Goal: Information Seeking & Learning: Learn about a topic

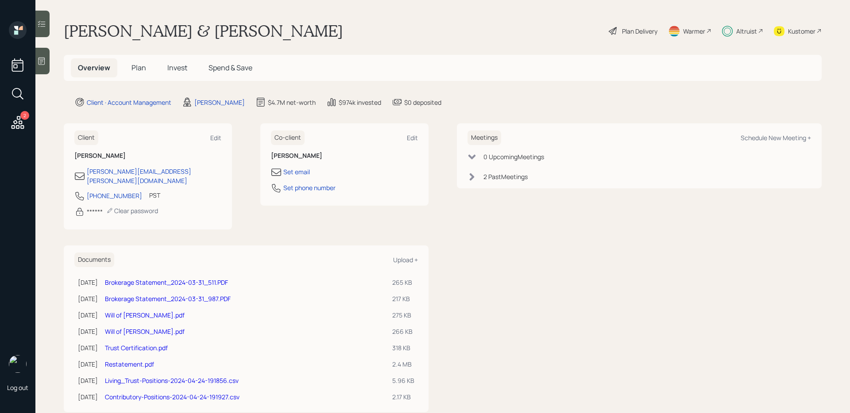
click at [643, 32] on div "Plan Delivery" at bounding box center [639, 31] width 35 height 9
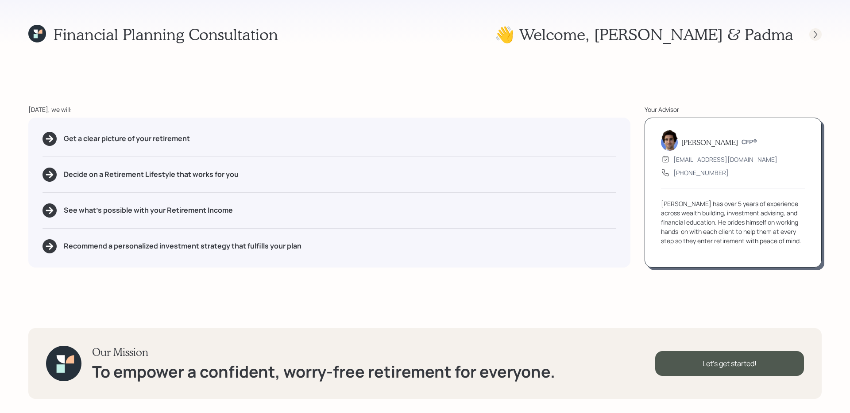
click at [814, 34] on icon at bounding box center [815, 34] width 9 height 9
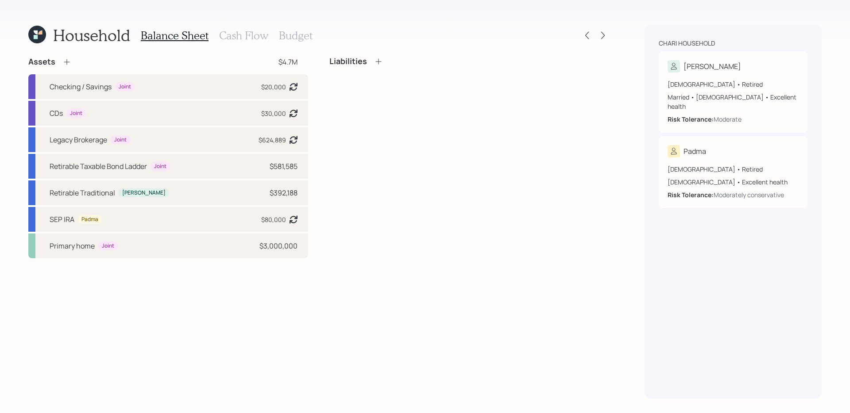
click at [40, 34] on icon at bounding box center [40, 33] width 4 height 4
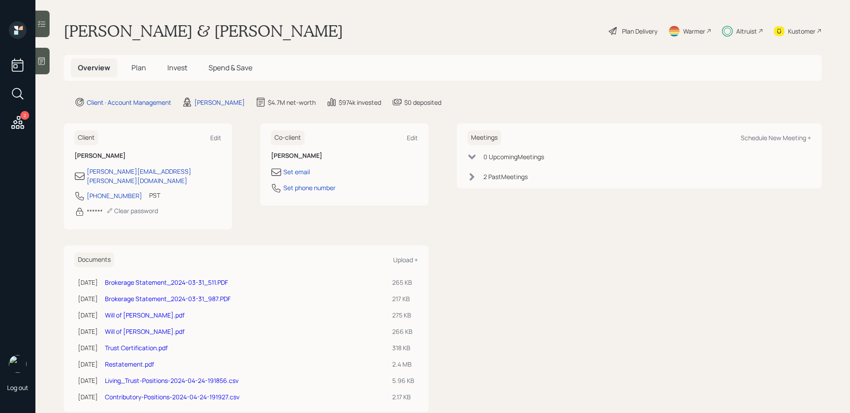
click at [178, 67] on span "Invest" at bounding box center [177, 68] width 20 height 10
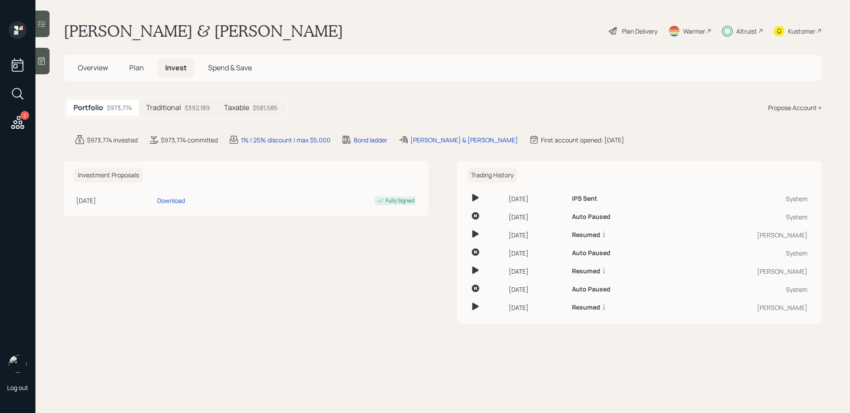
click at [200, 107] on div "$392,189" at bounding box center [197, 107] width 25 height 9
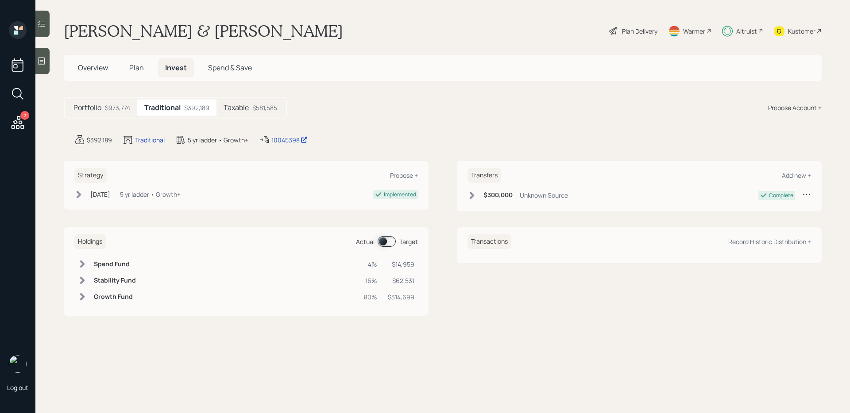
click at [237, 108] on h5 "Taxable" at bounding box center [235, 108] width 25 height 8
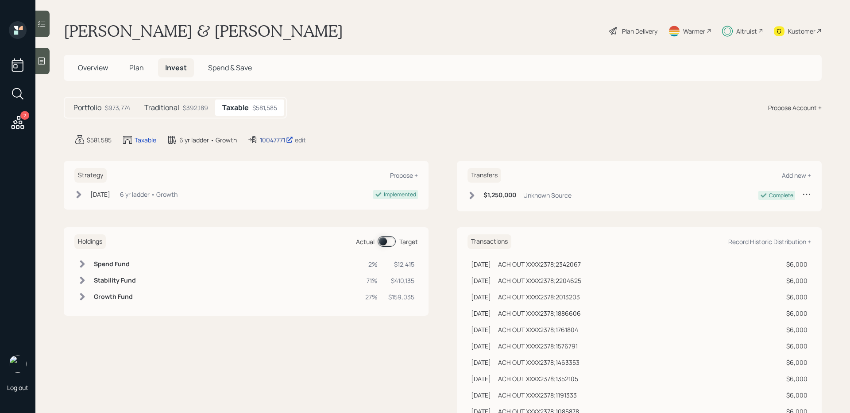
click at [275, 141] on div "10047771" at bounding box center [276, 139] width 33 height 9
click at [391, 244] on span at bounding box center [387, 241] width 18 height 11
click at [137, 67] on span "Plan" at bounding box center [136, 68] width 15 height 10
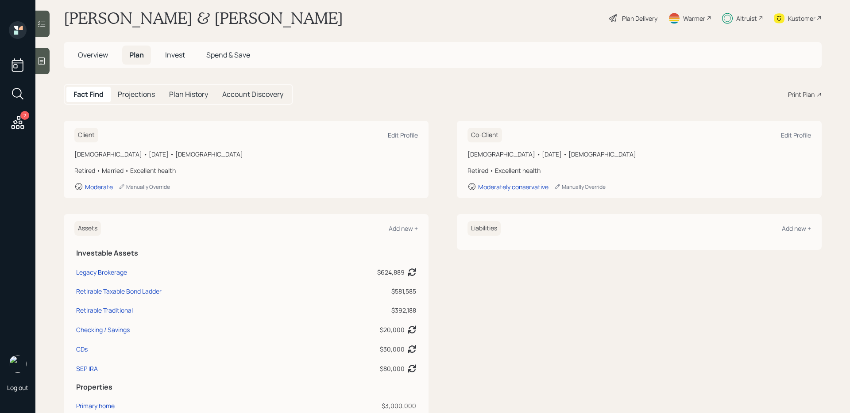
scroll to position [22, 0]
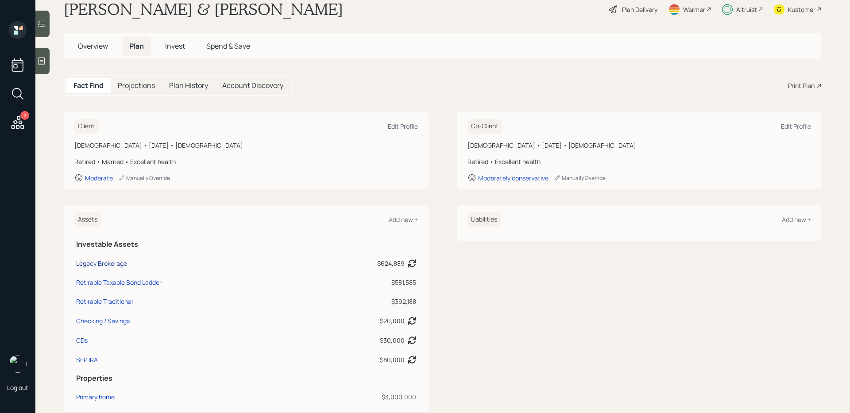
click at [97, 266] on div "Legacy Brokerage" at bounding box center [101, 263] width 51 height 9
select select "roth_ira"
select select "balanced"
click at [637, 5] on div "Plan Delivery" at bounding box center [639, 9] width 35 height 9
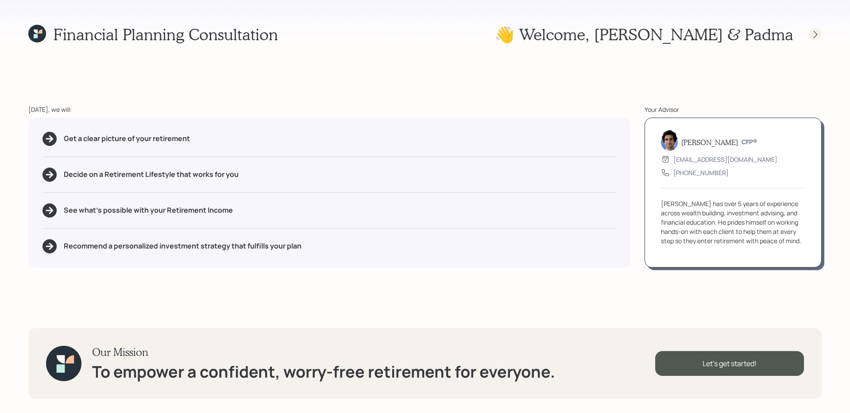
click at [817, 31] on icon at bounding box center [815, 34] width 9 height 9
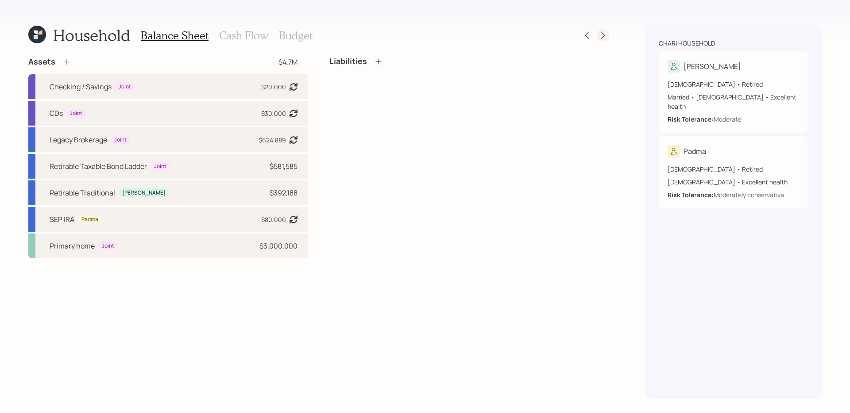
click at [603, 37] on icon at bounding box center [603, 36] width 4 height 8
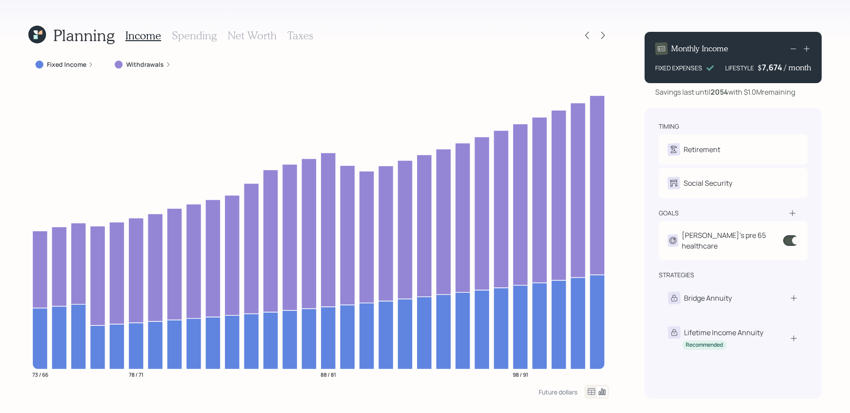
click at [292, 35] on h3 "Taxes" at bounding box center [300, 35] width 26 height 13
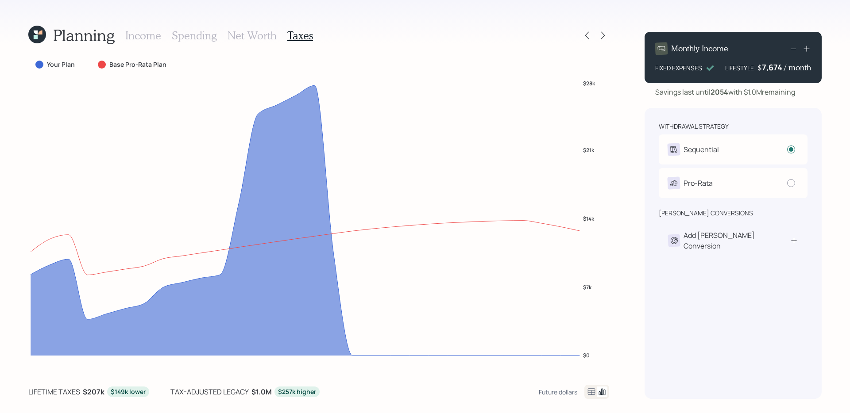
click at [591, 389] on icon at bounding box center [591, 392] width 11 height 11
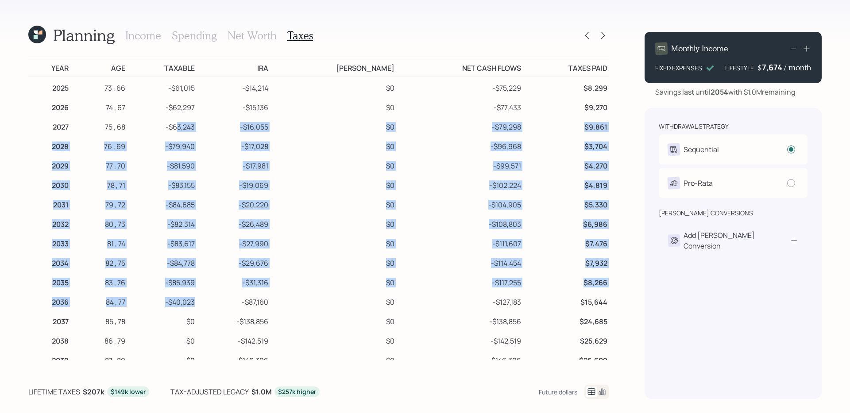
drag, startPoint x: 210, startPoint y: 304, endPoint x: 195, endPoint y: 122, distance: 182.5
click at [195, 122] on tbody "2025 73 , 66 -$61,015 -$14,214 $0 -$75,229 $8,299 2026 74 , 67 -$62,297 -$15,13…" at bounding box center [318, 369] width 581 height 585
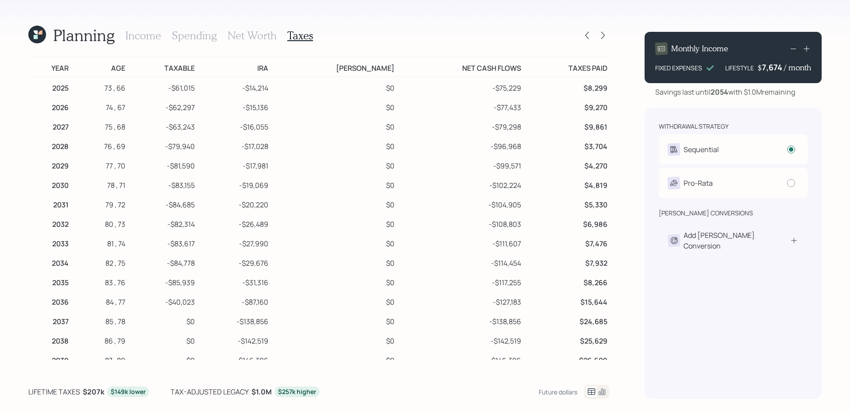
click at [194, 83] on td "-$61,015" at bounding box center [161, 87] width 69 height 20
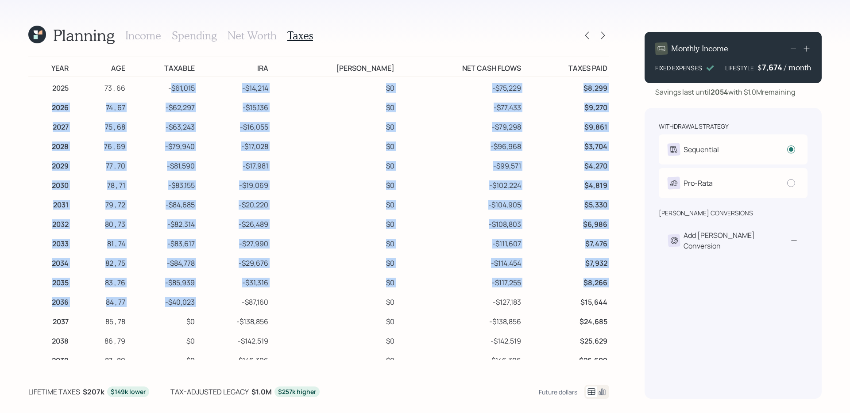
drag, startPoint x: 189, startPoint y: 85, endPoint x: 220, endPoint y: 292, distance: 209.1
click at [220, 292] on tbody "2025 73 , 66 -$61,015 -$14,214 $0 -$75,229 $8,299 2026 74 , 67 -$62,297 -$15,13…" at bounding box center [318, 369] width 581 height 585
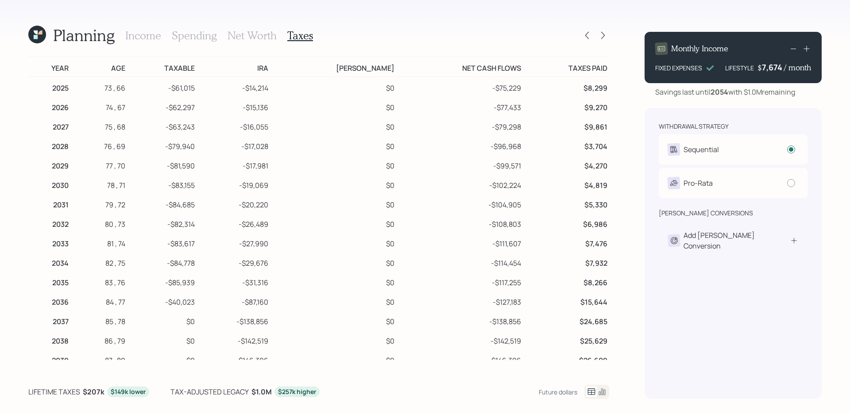
click at [141, 36] on h3 "Income" at bounding box center [143, 35] width 36 height 13
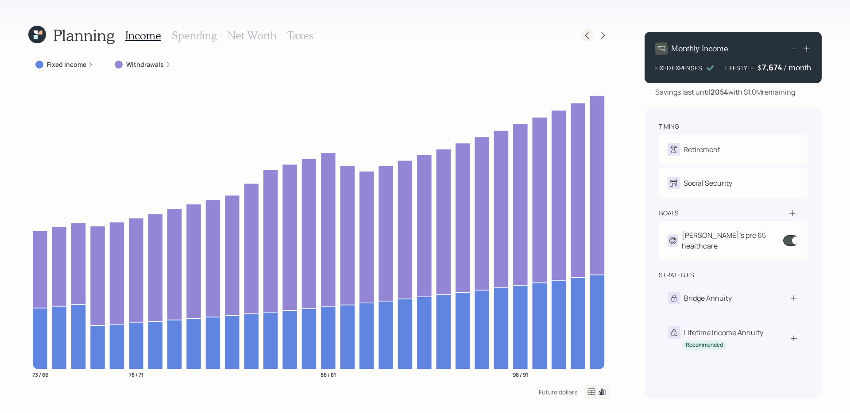
click at [589, 33] on icon at bounding box center [586, 35] width 9 height 9
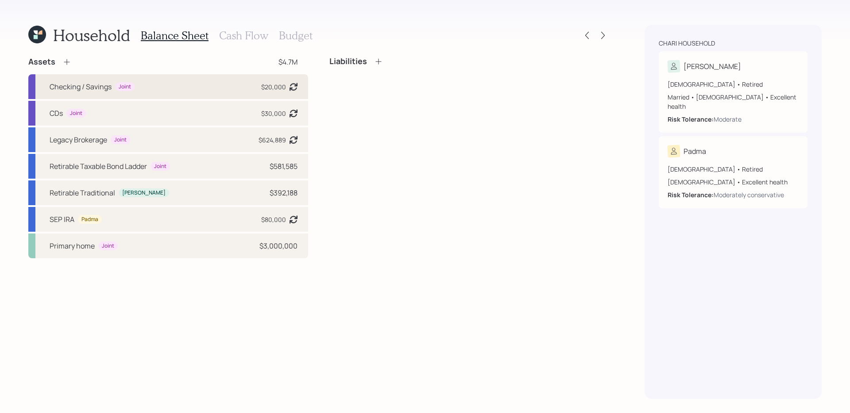
click at [168, 93] on div "Checking / Savings Joint $20,000 Asset balance last updated on [DATE]." at bounding box center [168, 86] width 280 height 25
select select "emergency_fund"
click at [167, 111] on div "CDs Joint $30,000 Asset balance last updated on [DATE]." at bounding box center [168, 113] width 280 height 25
select select "emergency_fund"
click at [164, 138] on div "Legacy Brokerage Joint $624,889 Asset balance last updated on [DATE]. Last year…" at bounding box center [168, 139] width 280 height 25
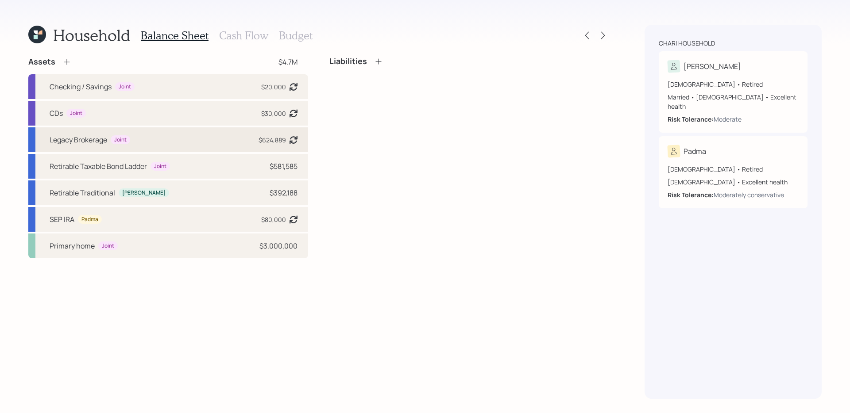
select select "roth_ira"
select select "balanced"
click at [180, 166] on div "Retirable Taxable Bond Ladder Joint $581,585" at bounding box center [168, 166] width 280 height 25
select select "taxable"
select select "balanced"
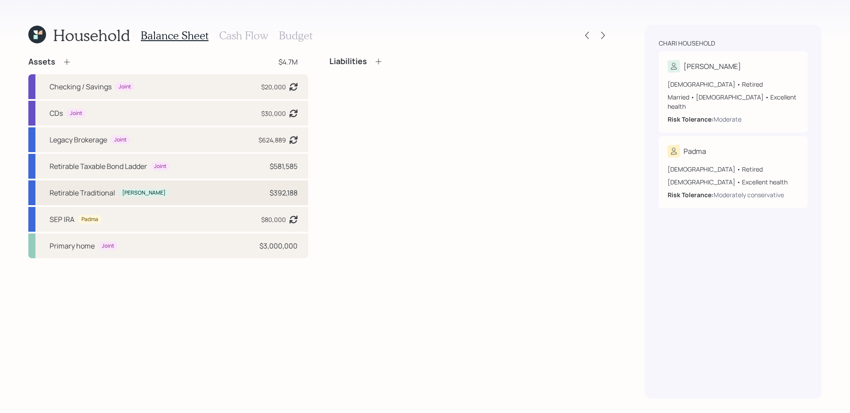
click at [185, 188] on div "Retirable Traditional [PERSON_NAME] $392,188" at bounding box center [168, 193] width 280 height 25
select select "ira"
select select "balanced"
click at [184, 213] on div "[PERSON_NAME] $80,000 Asset balance last updated on [DATE]. Last year it was ex…" at bounding box center [168, 219] width 280 height 25
select select "balanced"
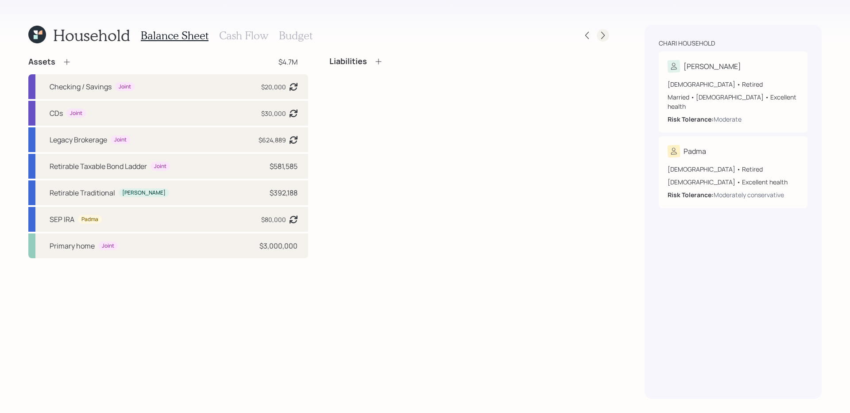
click at [602, 32] on icon at bounding box center [602, 35] width 9 height 9
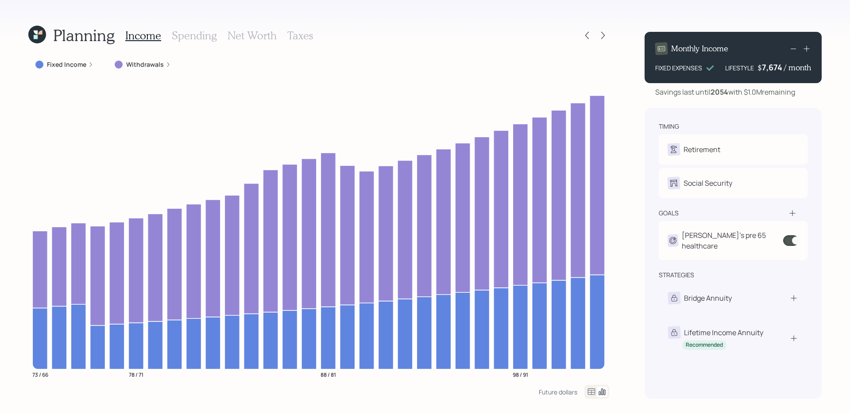
click at [591, 393] on icon at bounding box center [591, 392] width 11 height 11
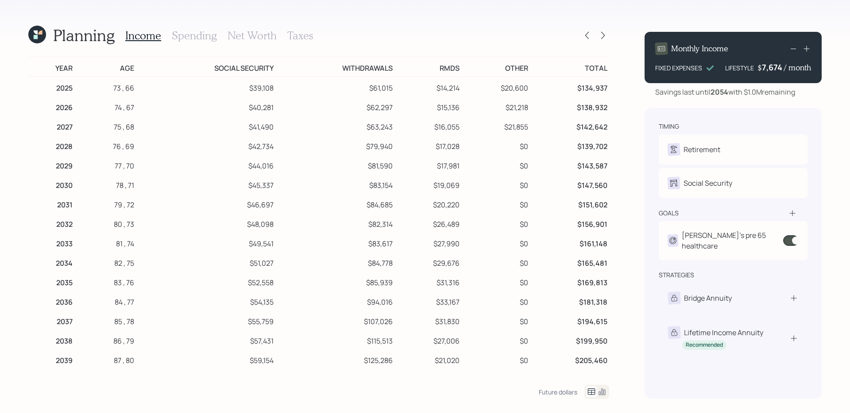
click at [300, 31] on h3 "Taxes" at bounding box center [300, 35] width 26 height 13
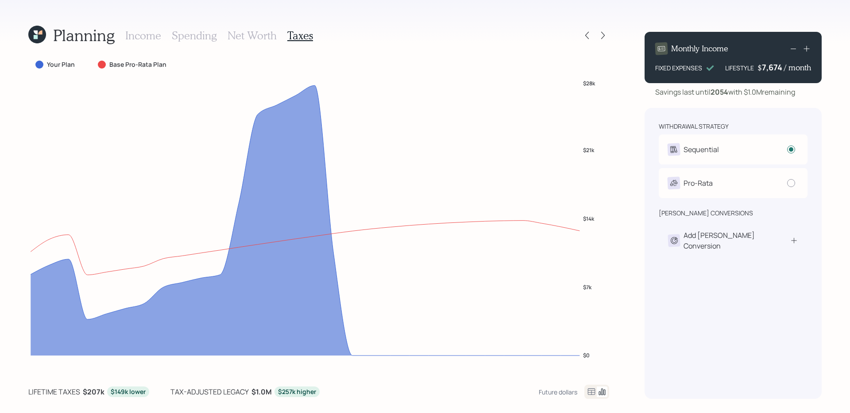
click at [150, 38] on h3 "Income" at bounding box center [143, 35] width 36 height 13
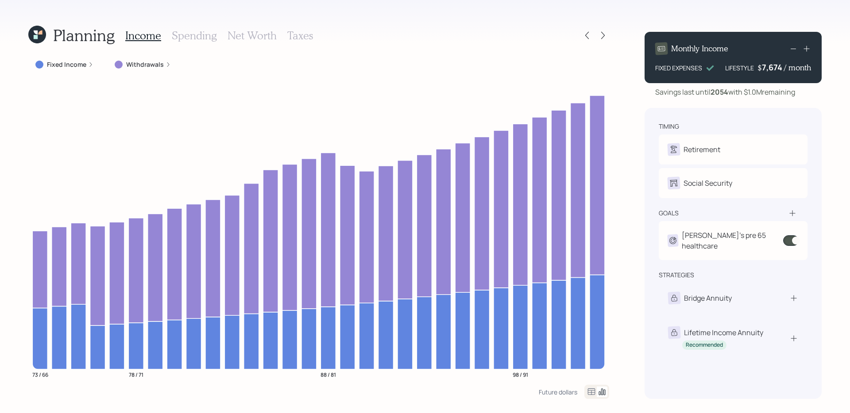
click at [65, 66] on label "Fixed Income" at bounding box center [66, 64] width 39 height 9
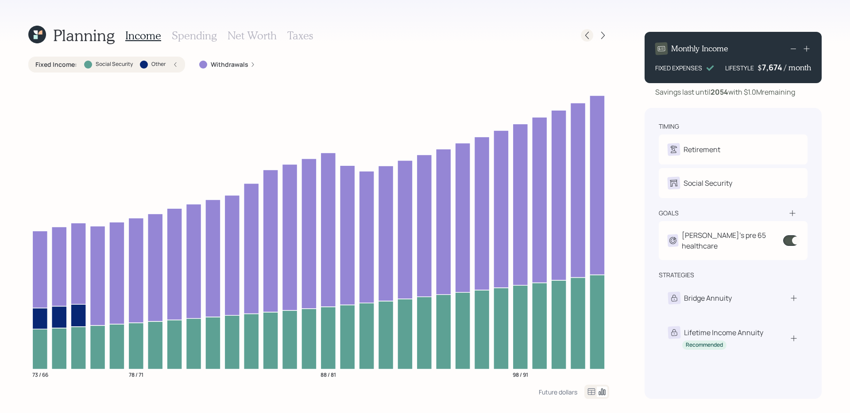
click at [587, 33] on icon at bounding box center [586, 35] width 9 height 9
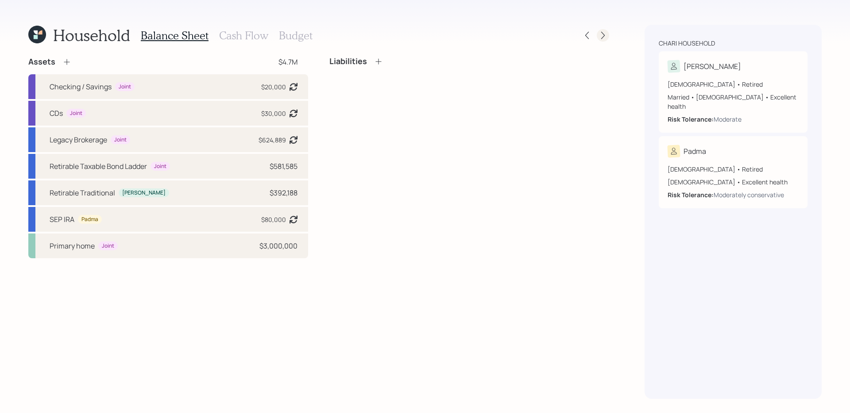
click at [604, 33] on icon at bounding box center [602, 35] width 9 height 9
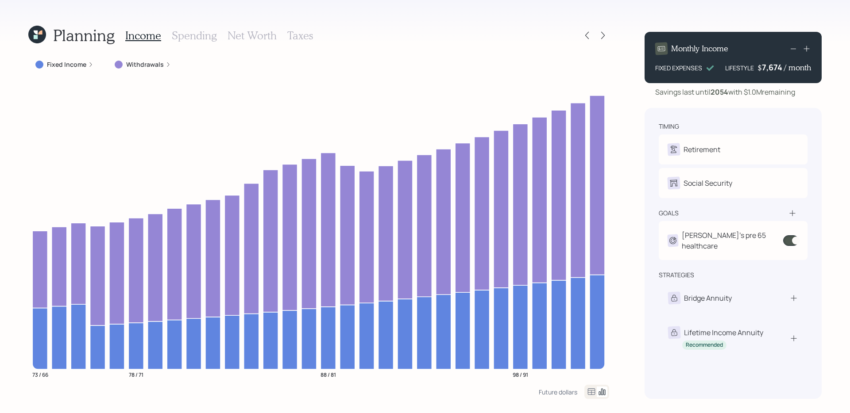
click at [294, 39] on h3 "Taxes" at bounding box center [300, 35] width 26 height 13
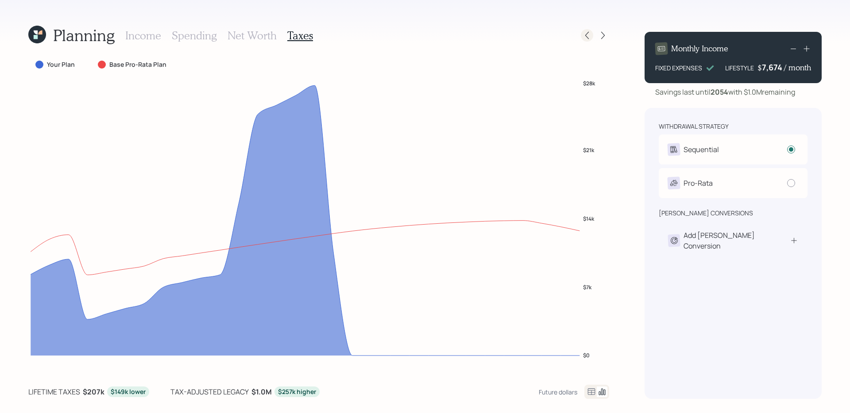
click at [587, 33] on icon at bounding box center [586, 35] width 9 height 9
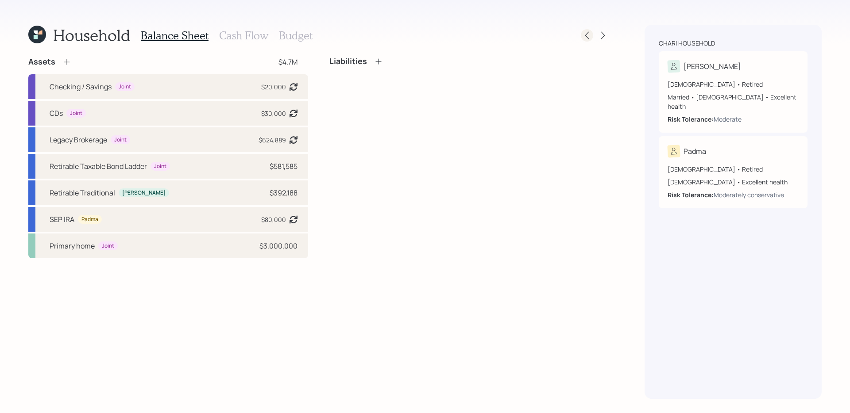
click at [588, 34] on icon at bounding box center [586, 35] width 9 height 9
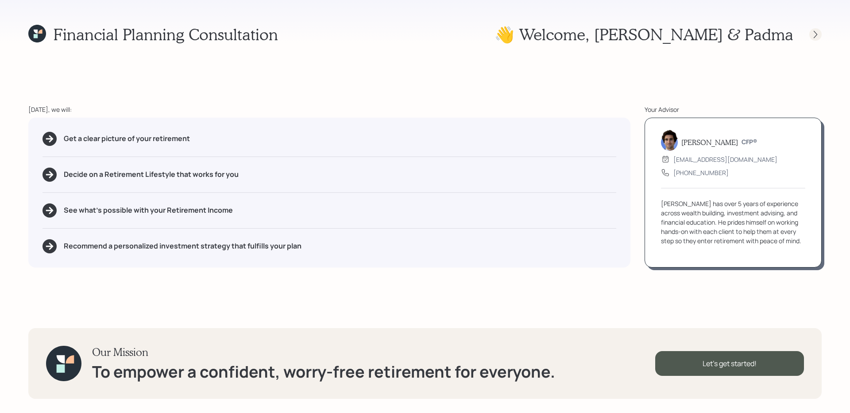
click at [818, 34] on icon at bounding box center [815, 34] width 9 height 9
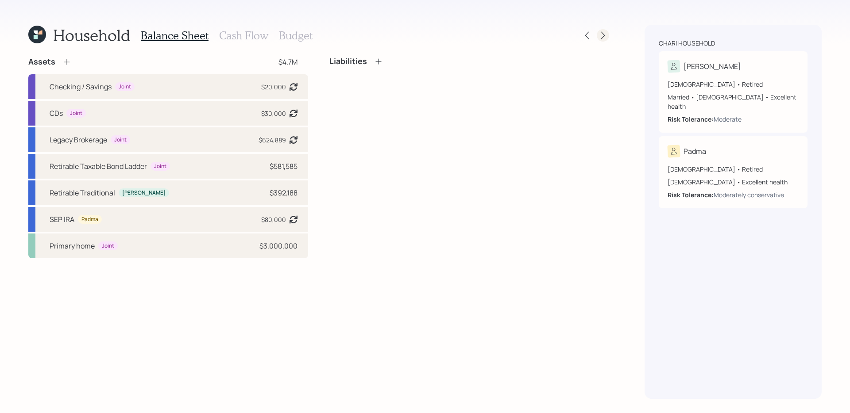
click at [600, 41] on div at bounding box center [603, 35] width 12 height 12
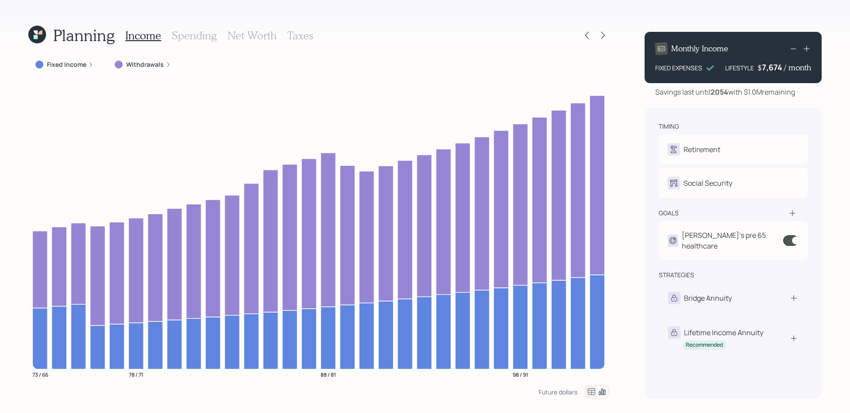
click at [229, 34] on h3 "Net Worth" at bounding box center [251, 35] width 49 height 13
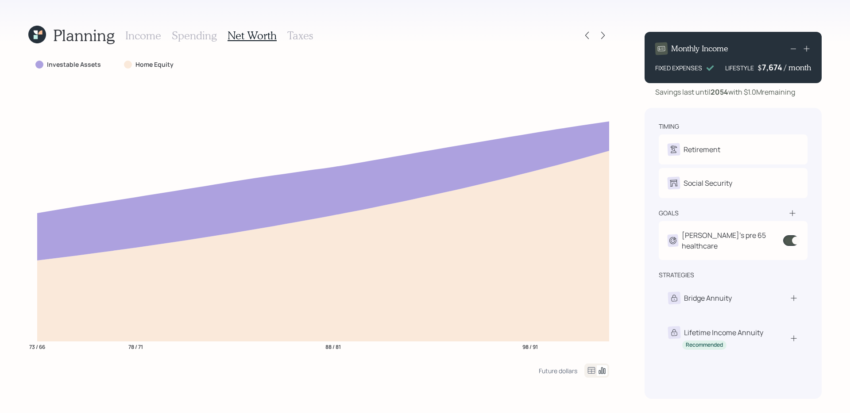
click at [589, 372] on icon at bounding box center [591, 371] width 11 height 11
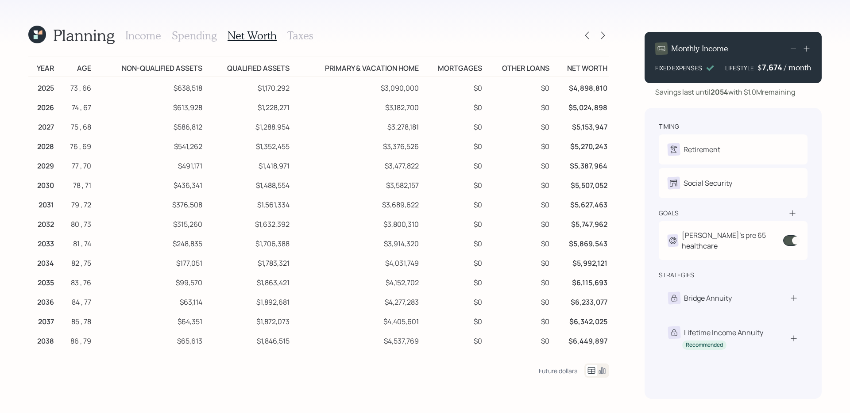
click at [598, 371] on icon at bounding box center [602, 371] width 11 height 11
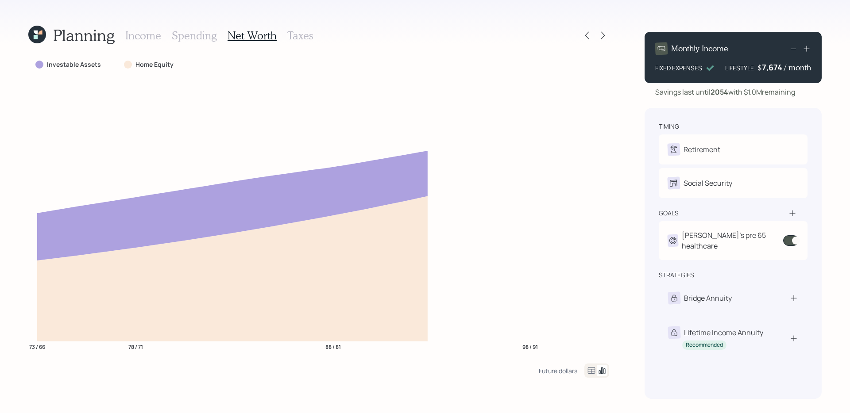
click at [591, 371] on icon at bounding box center [592, 370] width 8 height 7
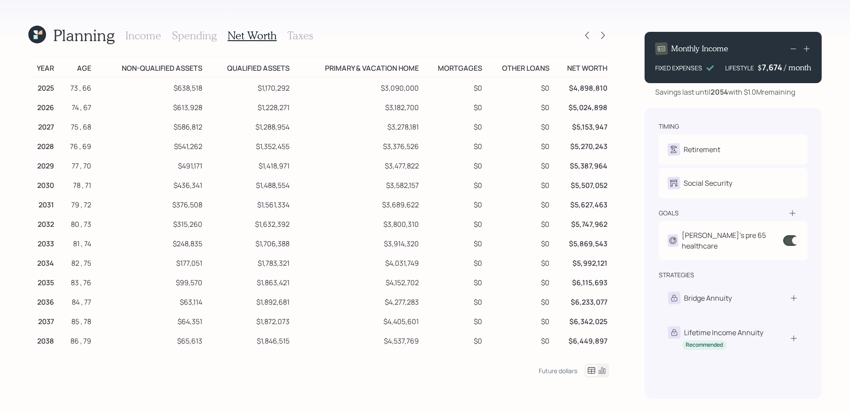
click at [301, 35] on h3 "Taxes" at bounding box center [300, 35] width 26 height 13
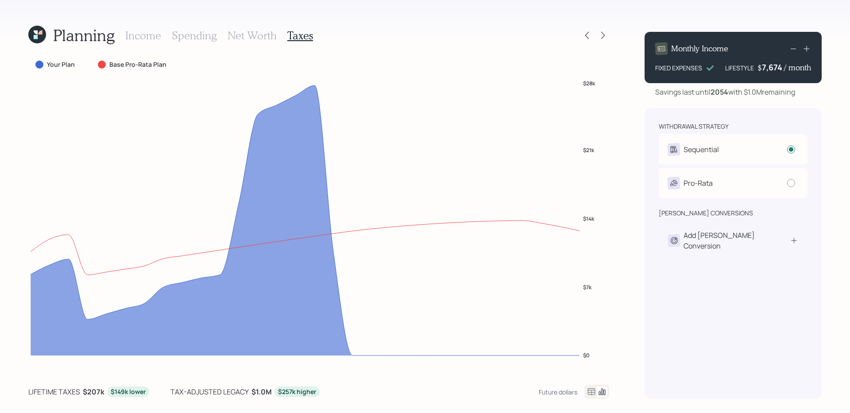
click at [587, 394] on icon at bounding box center [591, 392] width 11 height 11
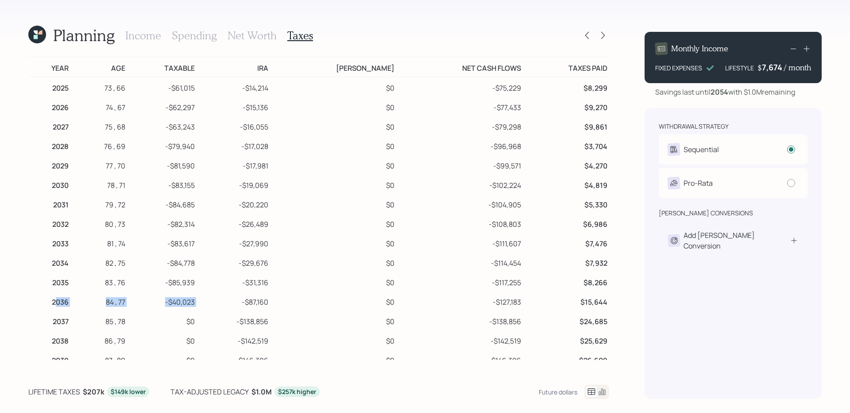
drag, startPoint x: 62, startPoint y: 301, endPoint x: 263, endPoint y: 301, distance: 201.4
click at [263, 301] on tr "2036 84 , 77 -$40,023 -$87,160 $0 -$127,183 $15,644" at bounding box center [318, 300] width 581 height 19
drag, startPoint x: 248, startPoint y: 324, endPoint x: 307, endPoint y: 324, distance: 58.9
click at [307, 324] on tr "2037 85 , 78 $0 -$138,856 $0 -$138,856 $24,685" at bounding box center [318, 320] width 581 height 19
click at [267, 321] on td "-$138,856" at bounding box center [234, 320] width 74 height 19
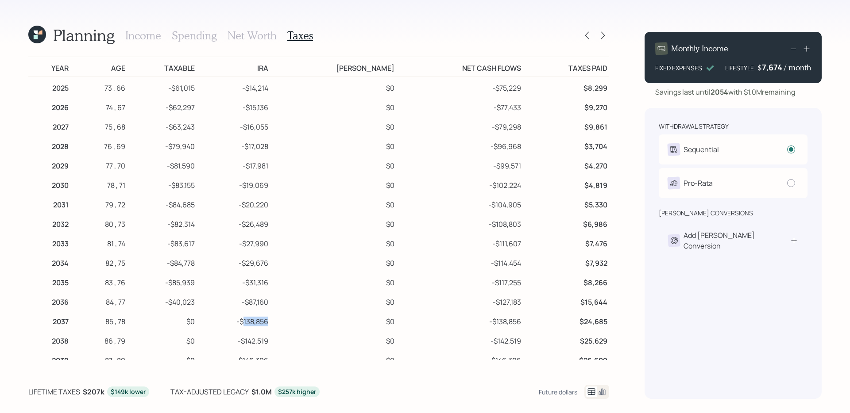
click at [267, 321] on td "-$138,856" at bounding box center [234, 320] width 74 height 19
click at [270, 320] on td "-$138,856" at bounding box center [234, 320] width 74 height 19
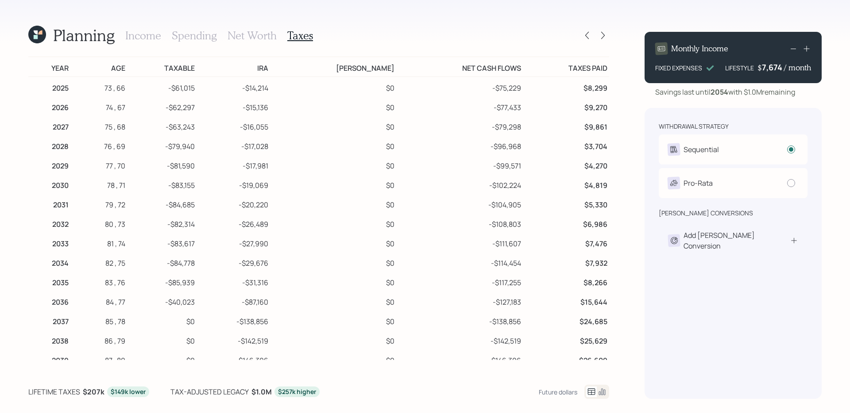
click at [130, 26] on div "Income Spending Net Worth Taxes" at bounding box center [219, 35] width 188 height 21
click at [130, 29] on h3 "Income" at bounding box center [143, 35] width 36 height 13
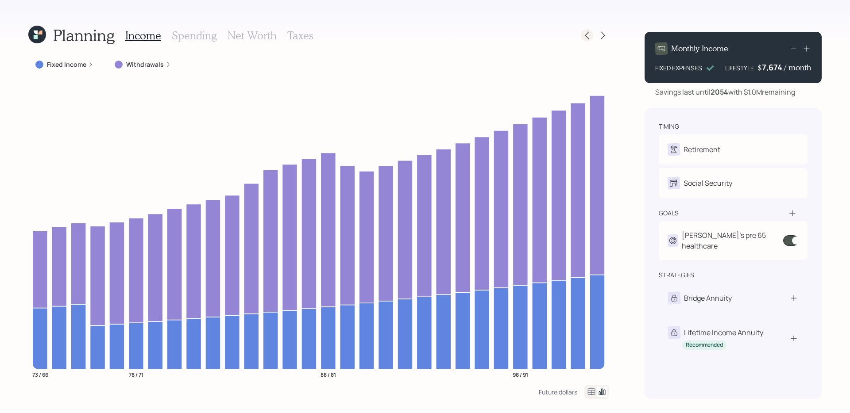
click at [584, 33] on icon at bounding box center [586, 35] width 9 height 9
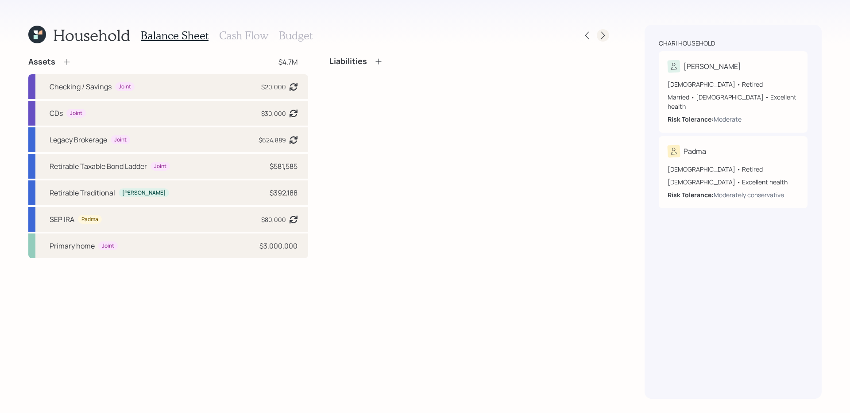
click at [605, 36] on icon at bounding box center [602, 35] width 9 height 9
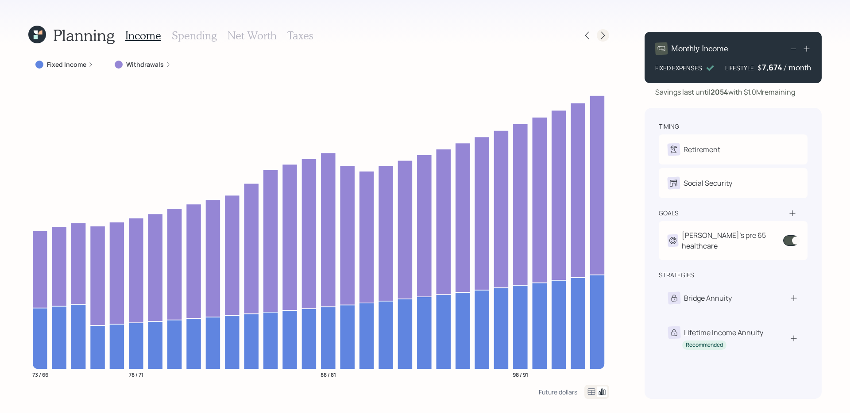
click at [601, 36] on icon at bounding box center [602, 35] width 9 height 9
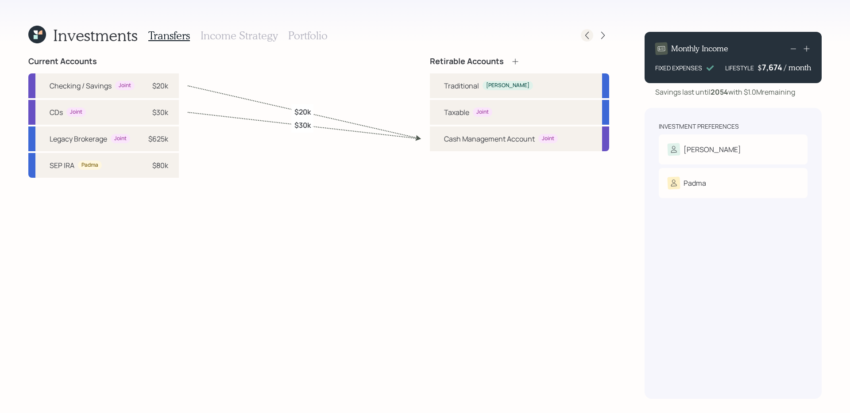
click at [585, 34] on icon at bounding box center [586, 35] width 9 height 9
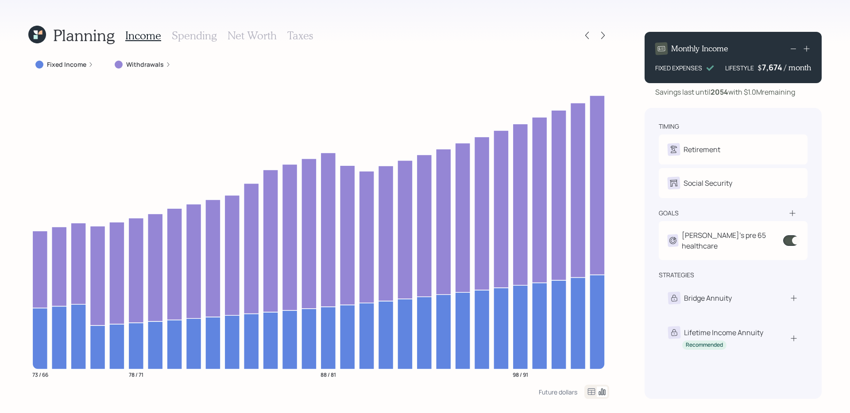
click at [75, 54] on div "Planning Income Spending Net Worth Taxes Fixed Income Withdrawals 73 / 66 78 / …" at bounding box center [318, 212] width 581 height 374
click at [75, 65] on label "Fixed Income" at bounding box center [66, 64] width 39 height 9
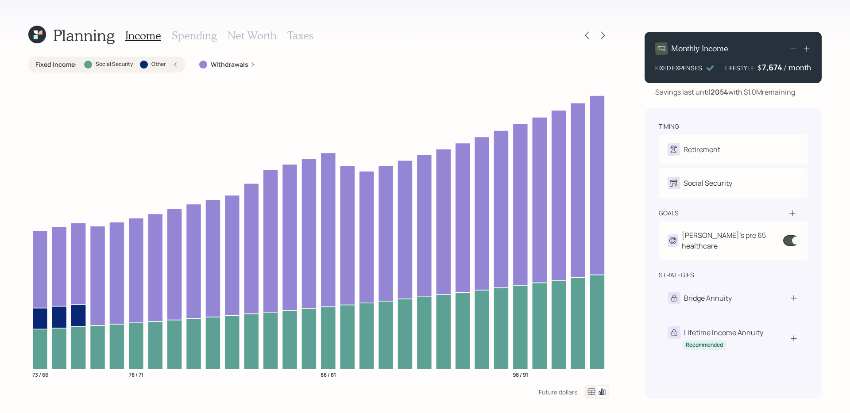
click at [219, 68] on label "Withdrawals" at bounding box center [230, 64] width 38 height 9
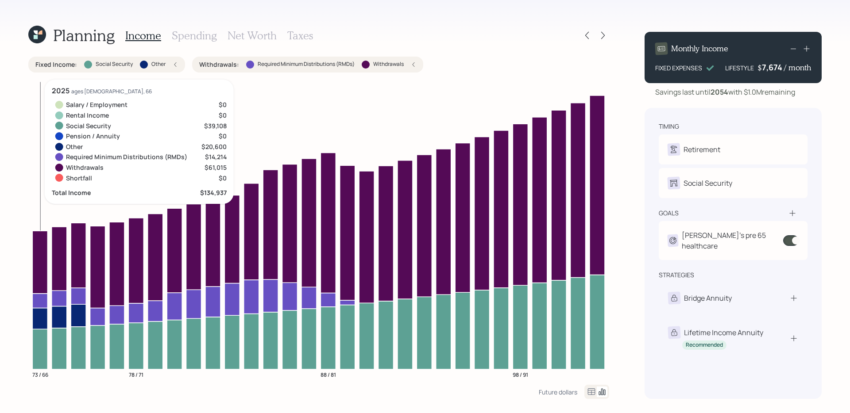
click at [45, 311] on icon at bounding box center [39, 318] width 15 height 21
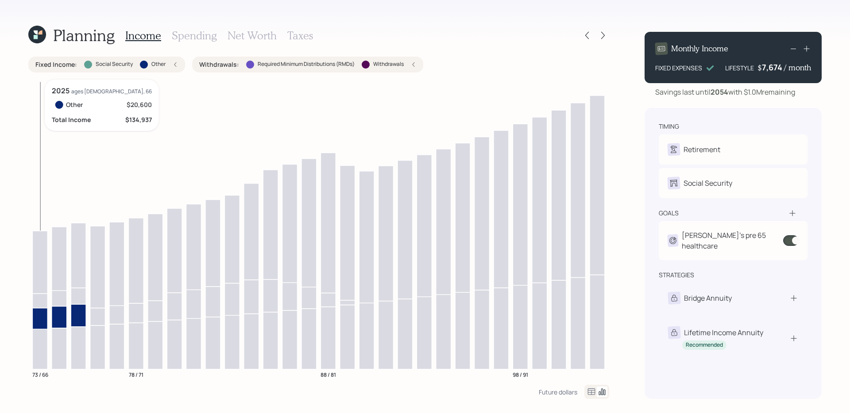
click at [45, 302] on icon at bounding box center [39, 300] width 15 height 15
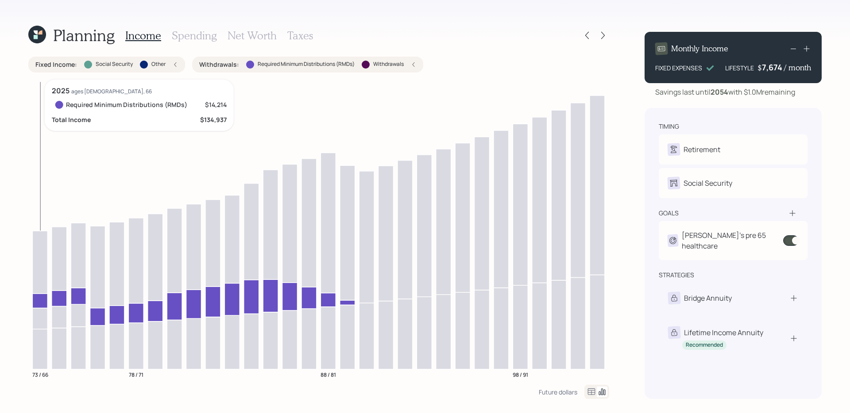
click at [45, 302] on icon at bounding box center [39, 300] width 15 height 15
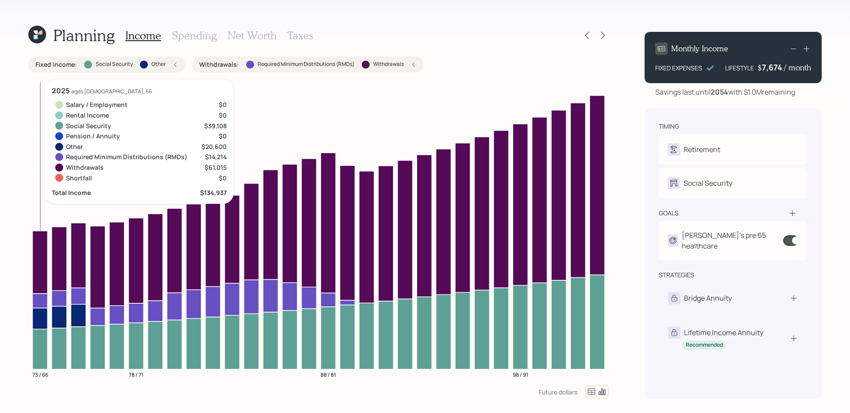
click at [43, 302] on icon at bounding box center [39, 300] width 15 height 15
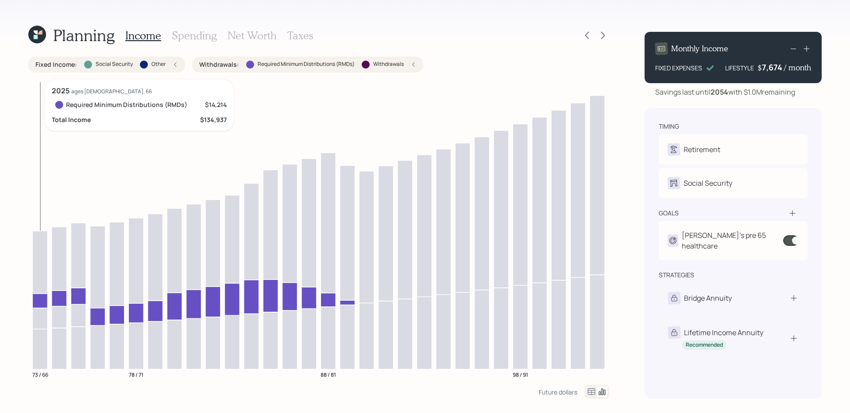
click at [43, 302] on icon at bounding box center [39, 300] width 15 height 15
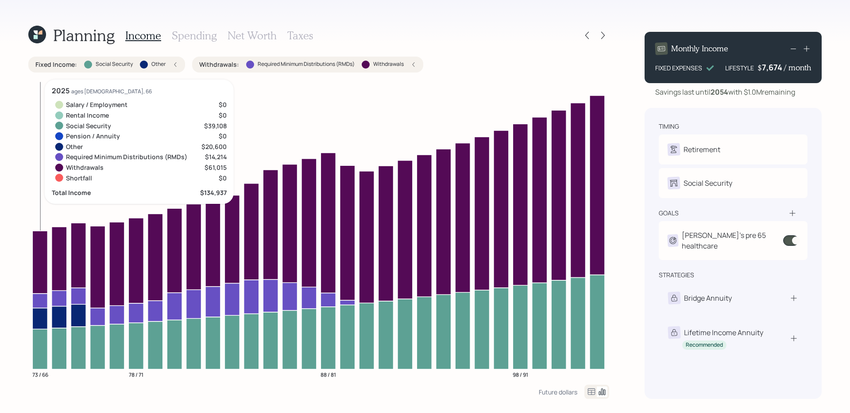
click at [37, 344] on icon at bounding box center [39, 349] width 15 height 40
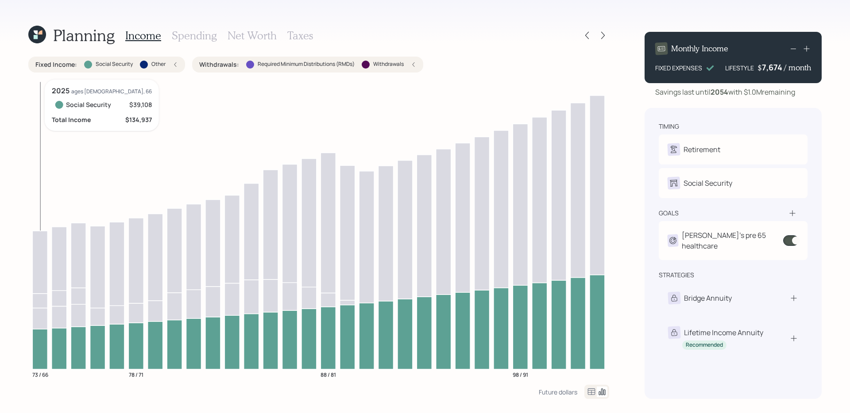
click at [37, 344] on icon at bounding box center [39, 349] width 15 height 40
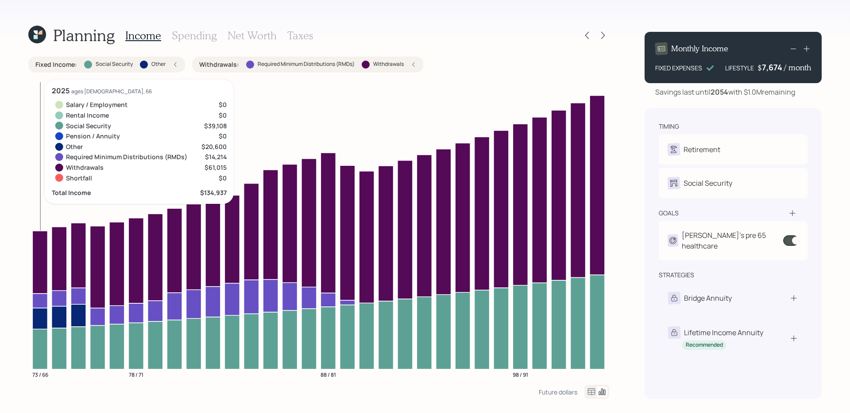
click at [43, 314] on icon at bounding box center [39, 318] width 15 height 21
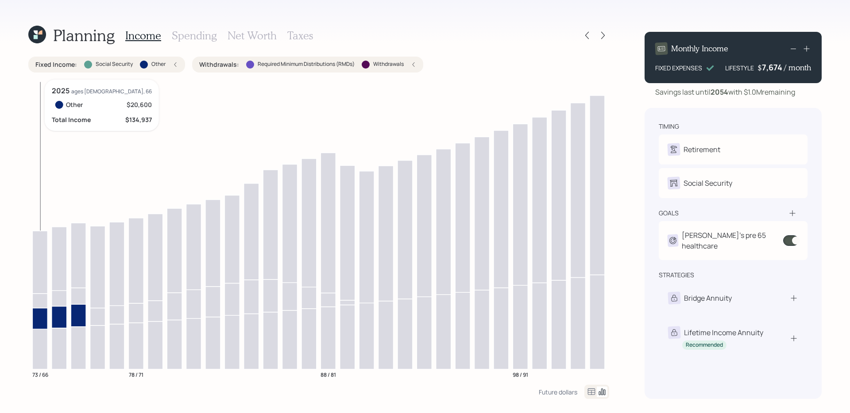
click at [43, 314] on icon at bounding box center [39, 318] width 15 height 21
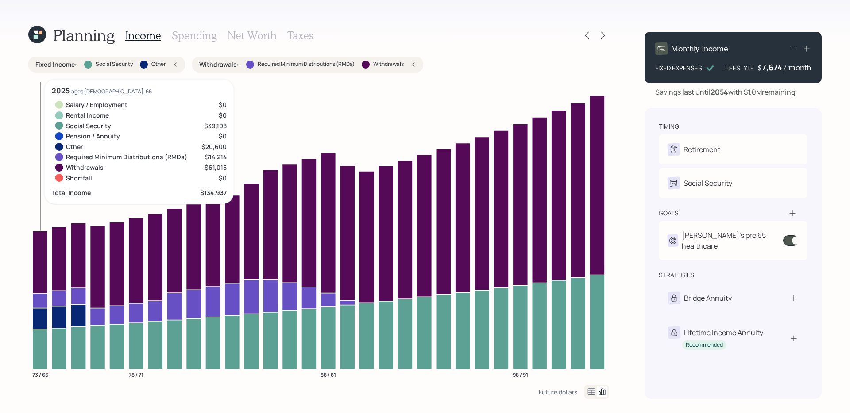
click at [43, 300] on icon at bounding box center [39, 300] width 15 height 15
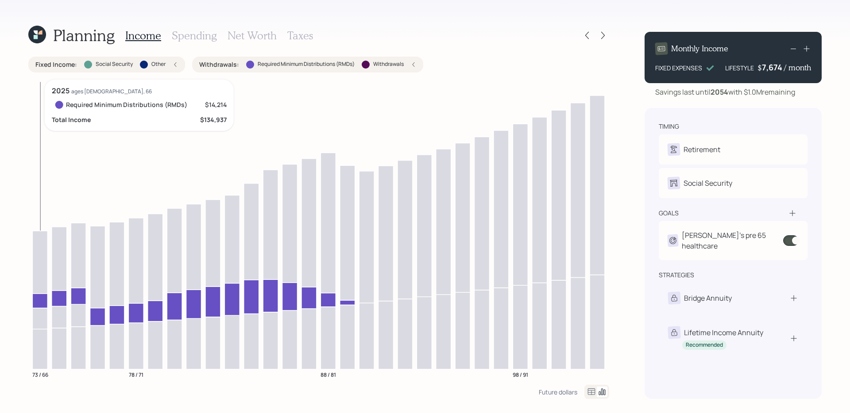
click at [43, 299] on icon at bounding box center [39, 300] width 15 height 15
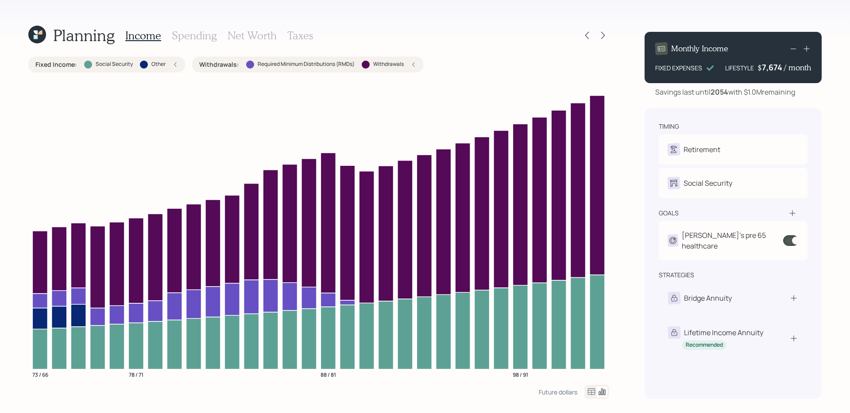
click at [178, 63] on div "Fixed Income : Social Security Other" at bounding box center [106, 65] width 157 height 16
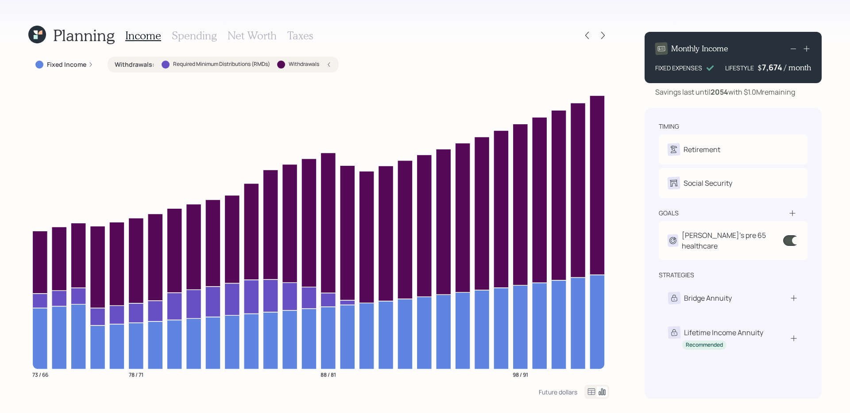
click at [322, 62] on div "Withdrawals : Required Minimum Distributions (RMDs) Withdrawals" at bounding box center [223, 64] width 217 height 9
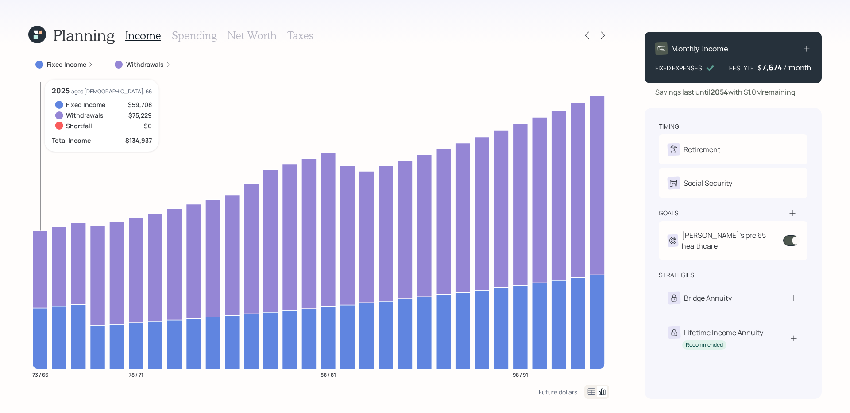
click at [34, 242] on icon at bounding box center [39, 269] width 15 height 77
